Goal: Check status: Check status

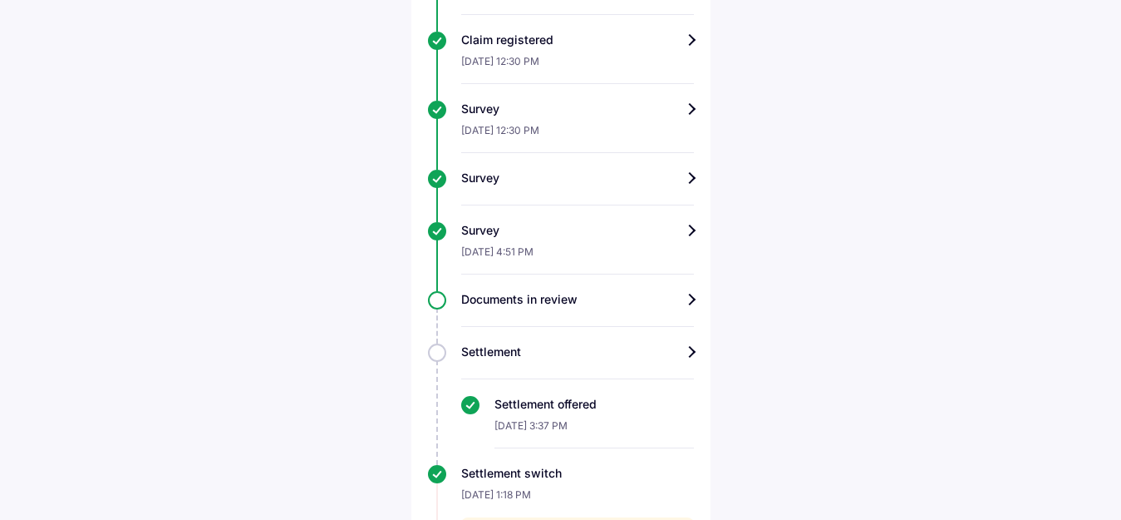
scroll to position [328, 0]
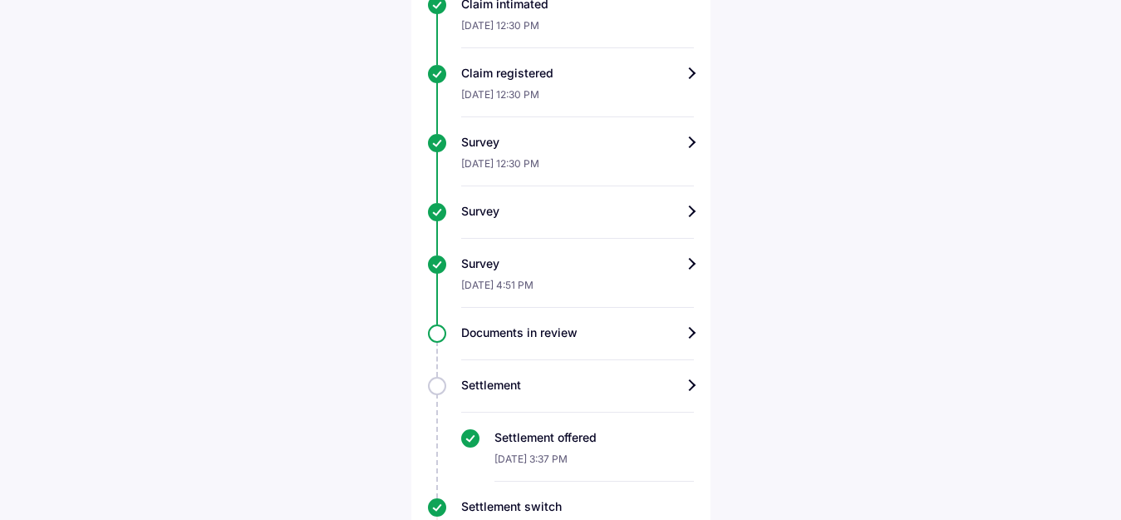
click at [439, 389] on div "Settlement Settlement offered [DATE] 3:37 PM" at bounding box center [561, 429] width 266 height 105
click at [329, 344] on div "Help Track claim for your Chevrolet Beat Claim info Document required Upload no…" at bounding box center [560, 195] width 1121 height 1047
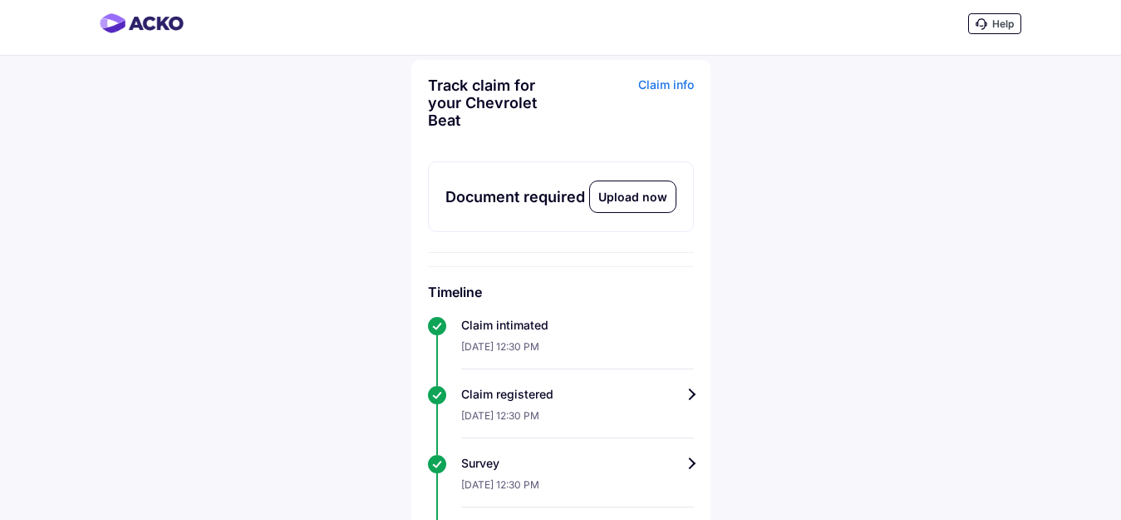
scroll to position [0, 0]
